Goal: Transaction & Acquisition: Purchase product/service

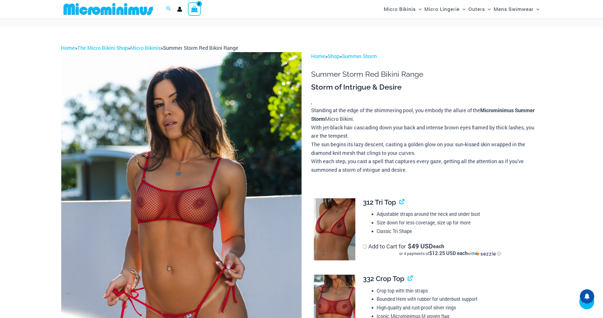
click at [198, 153] on img at bounding box center [181, 232] width 240 height 361
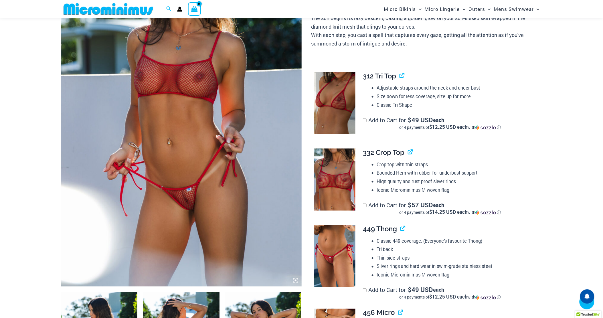
click at [216, 123] on img at bounding box center [181, 106] width 240 height 361
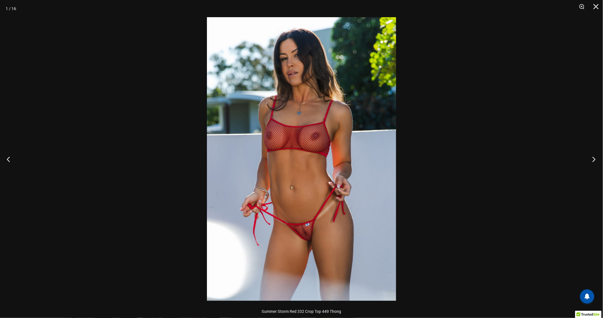
click at [595, 161] on button "Next" at bounding box center [592, 159] width 21 height 29
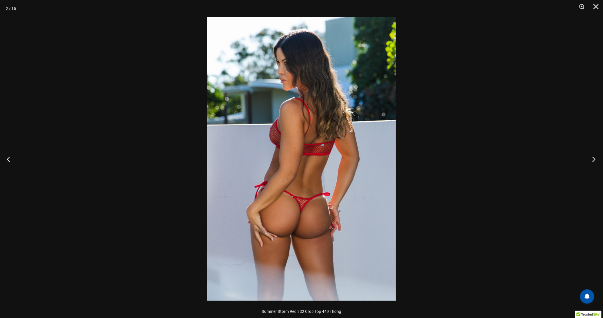
click at [594, 161] on button "Next" at bounding box center [592, 159] width 21 height 29
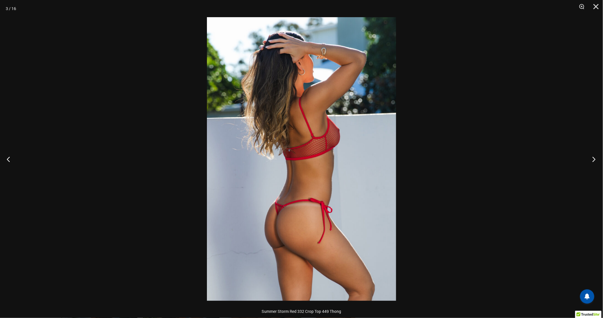
click at [594, 161] on button "Next" at bounding box center [592, 159] width 21 height 29
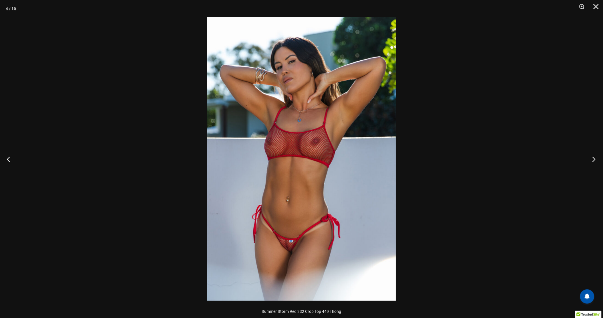
click at [594, 161] on button "Next" at bounding box center [592, 159] width 21 height 29
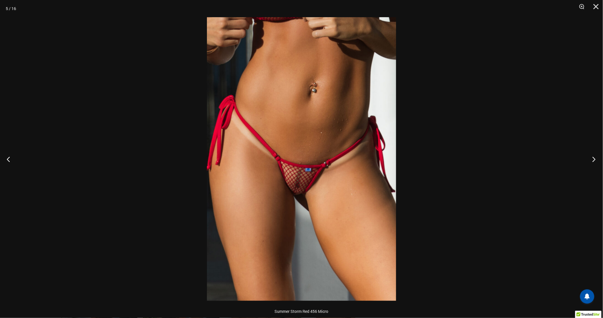
click at [590, 162] on button "Next" at bounding box center [592, 159] width 21 height 29
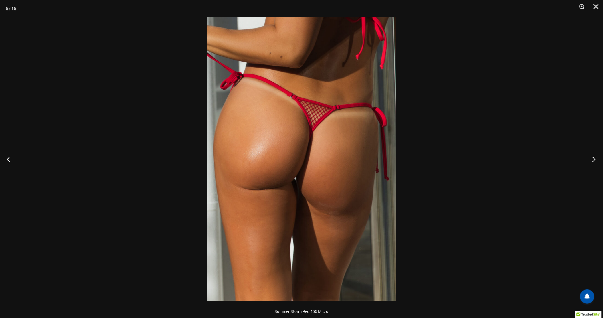
click at [590, 162] on button "Next" at bounding box center [592, 159] width 21 height 29
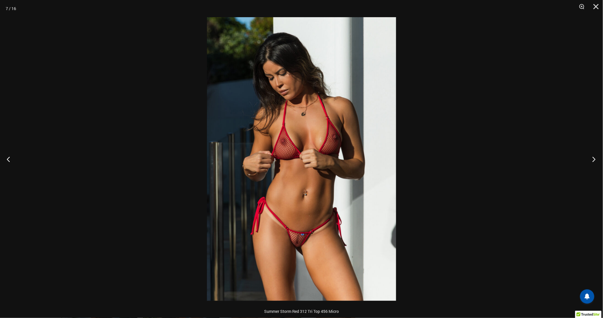
click at [594, 160] on button "Next" at bounding box center [592, 159] width 21 height 29
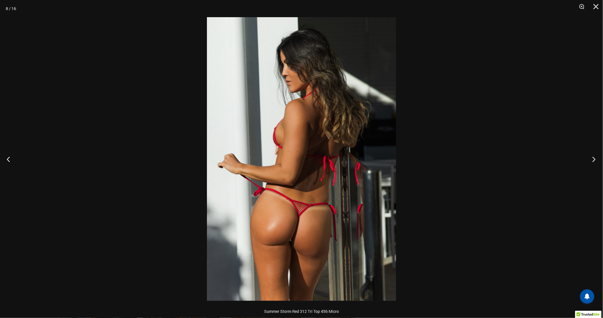
click at [594, 160] on button "Next" at bounding box center [592, 159] width 21 height 29
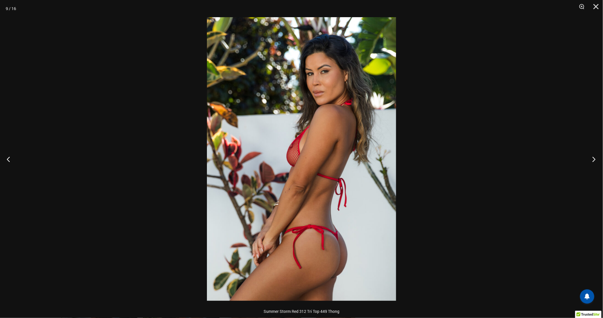
click at [593, 160] on button "Next" at bounding box center [592, 159] width 21 height 29
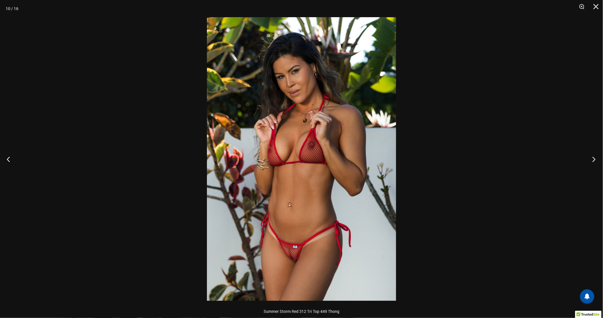
click at [593, 161] on button "Next" at bounding box center [592, 159] width 21 height 29
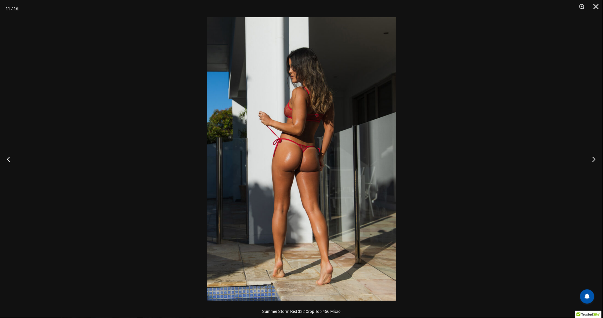
click at [592, 161] on button "Next" at bounding box center [592, 159] width 21 height 29
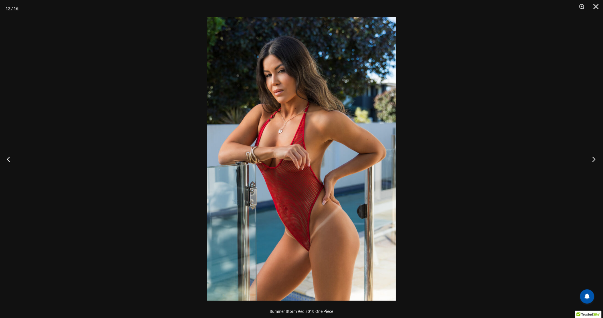
click at [591, 162] on button "Next" at bounding box center [592, 159] width 21 height 29
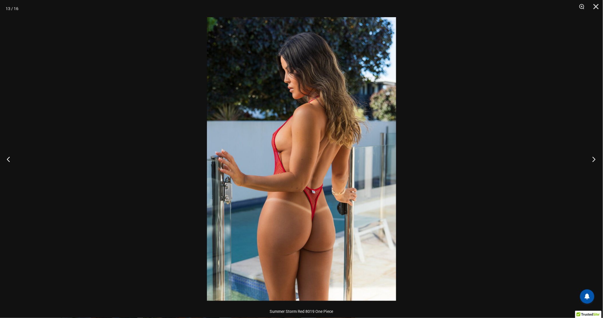
click at [591, 162] on button "Next" at bounding box center [592, 159] width 21 height 29
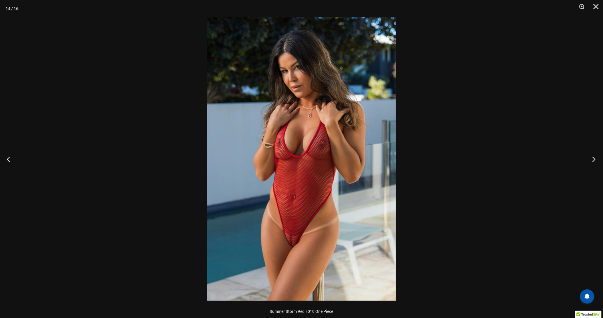
click at [590, 163] on button "Next" at bounding box center [592, 159] width 21 height 29
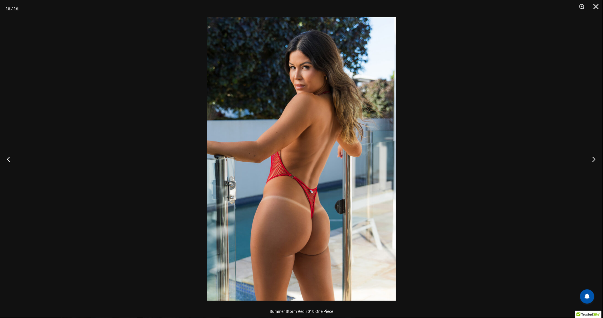
click at [590, 163] on button "Next" at bounding box center [592, 159] width 21 height 29
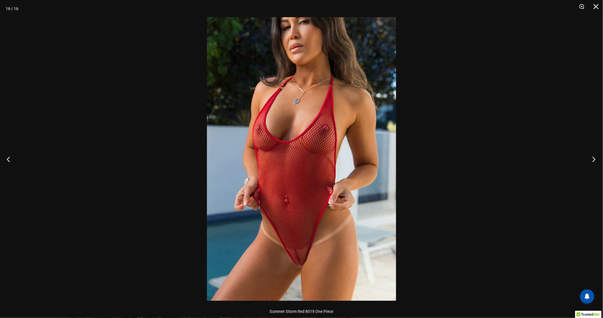
click at [588, 167] on button "Next" at bounding box center [592, 159] width 21 height 29
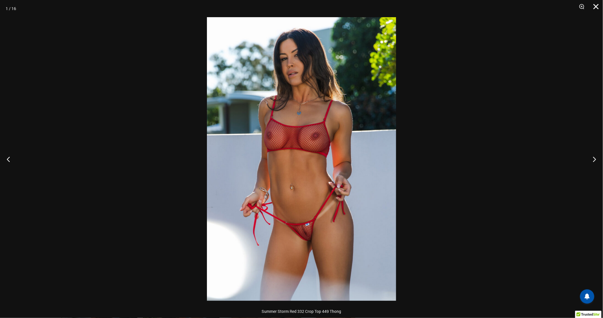
click at [594, 7] on button "Close" at bounding box center [594, 8] width 14 height 17
